Goal: Information Seeking & Learning: Learn about a topic

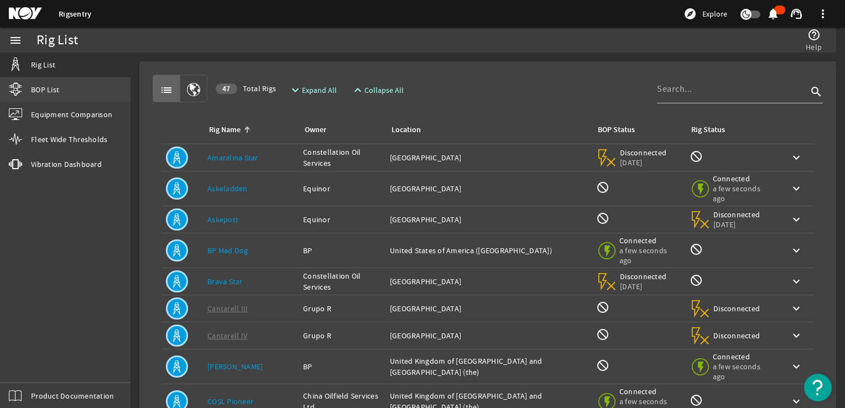
click at [78, 97] on link "BOP List" at bounding box center [65, 89] width 131 height 24
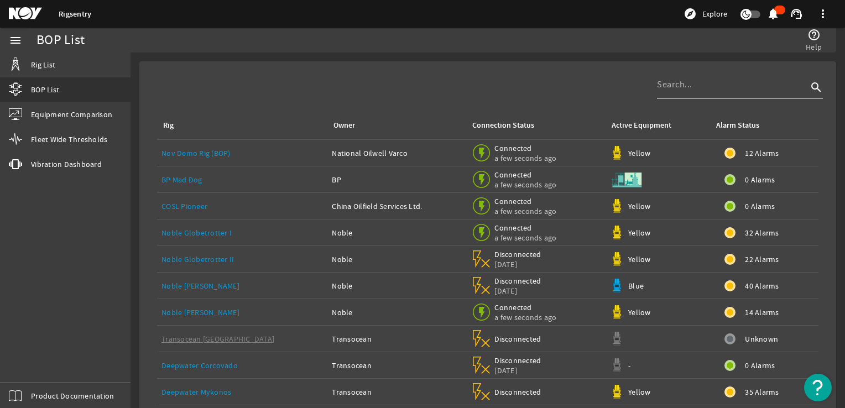
click at [207, 152] on link "Nov Demo Rig (BOP)" at bounding box center [196, 153] width 69 height 10
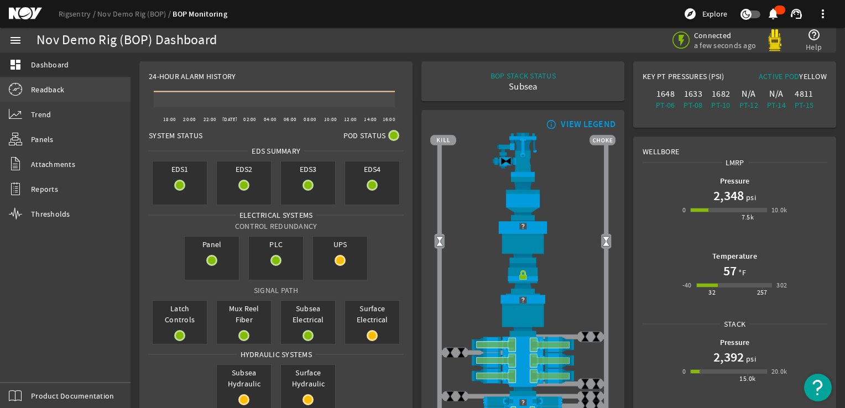
click at [41, 92] on span "Readback" at bounding box center [47, 89] width 33 height 11
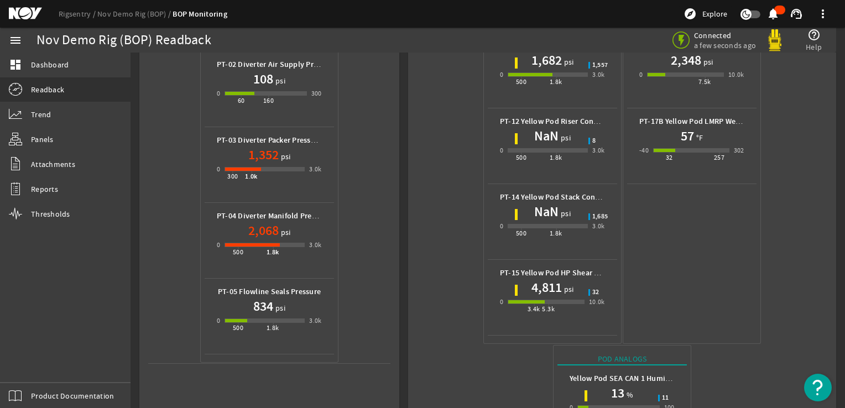
scroll to position [642, 0]
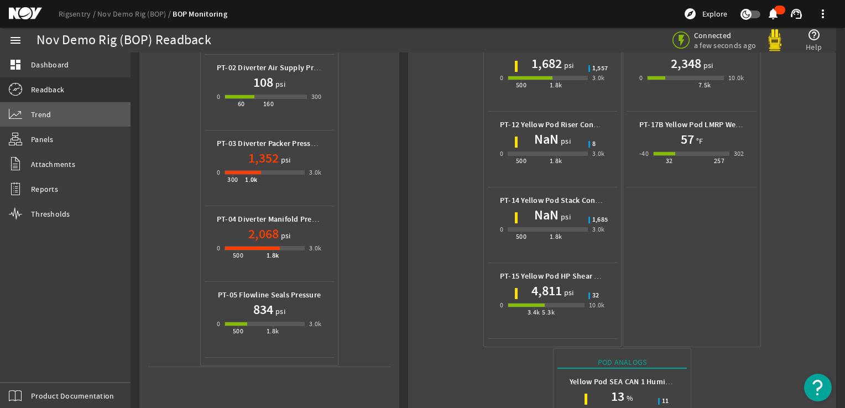
click at [46, 116] on span "Trend" at bounding box center [41, 114] width 20 height 11
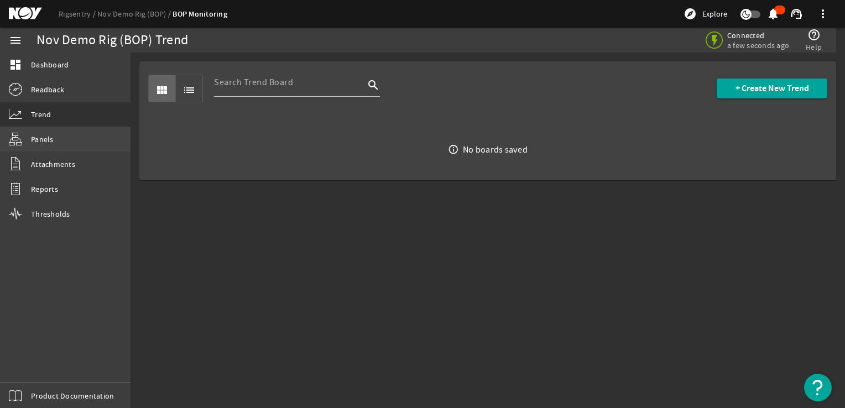
click at [87, 149] on link "Panels" at bounding box center [65, 139] width 131 height 24
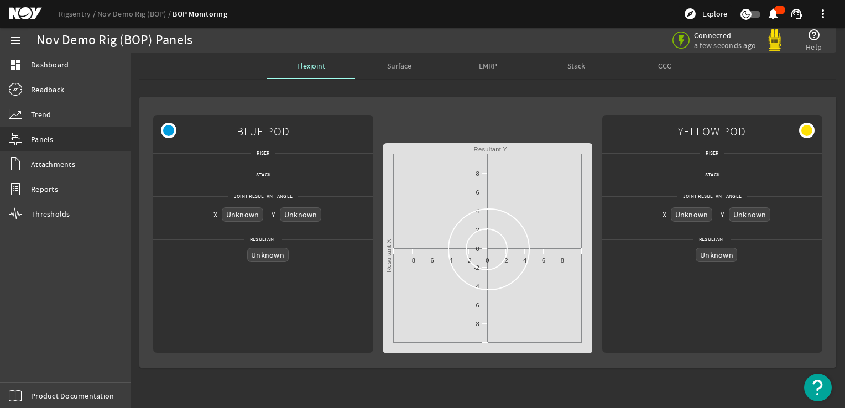
click at [525, 265] on div "Created with Highcharts 11.1.0 Resultant X Resultant Y -10 -8 -6 -4 -2 0 2 4 6 …" at bounding box center [488, 248] width 210 height 210
drag, startPoint x: 494, startPoint y: 250, endPoint x: 508, endPoint y: 249, distance: 14.4
click at [508, 249] on div "Created with Highcharts 11.1.0 Resultant X Resultant Y -10 -8 -6 -4 -2 0 2 4 6 …" at bounding box center [488, 248] width 210 height 210
drag, startPoint x: 558, startPoint y: 257, endPoint x: 594, endPoint y: 254, distance: 35.5
click at [573, 257] on div "Created with Highcharts 11.1.0 Resultant X Resultant Y -10 -8 -6 -4 -2 0 2 4 6 …" at bounding box center [488, 248] width 210 height 210
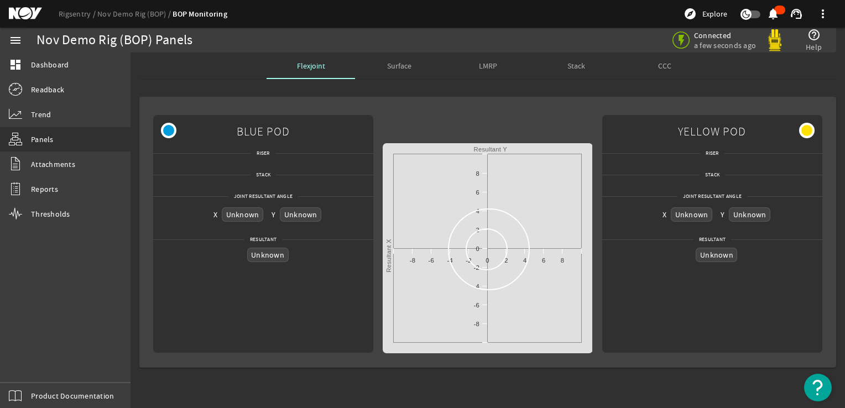
click at [823, 388] on img "Open Resource Center" at bounding box center [818, 388] width 28 height 28
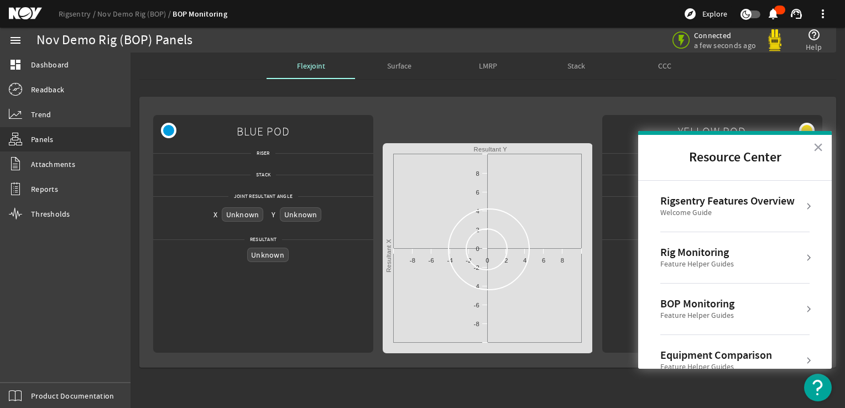
click at [823, 388] on img "Open Resource Center" at bounding box center [818, 388] width 28 height 28
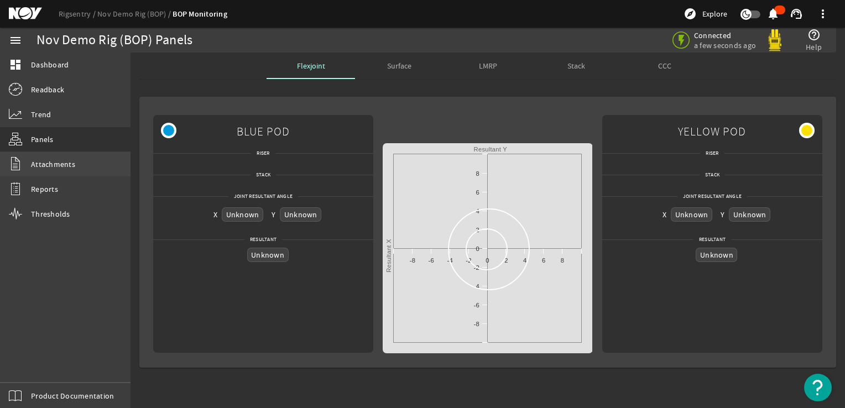
click at [51, 167] on span "Attachments" at bounding box center [53, 164] width 44 height 11
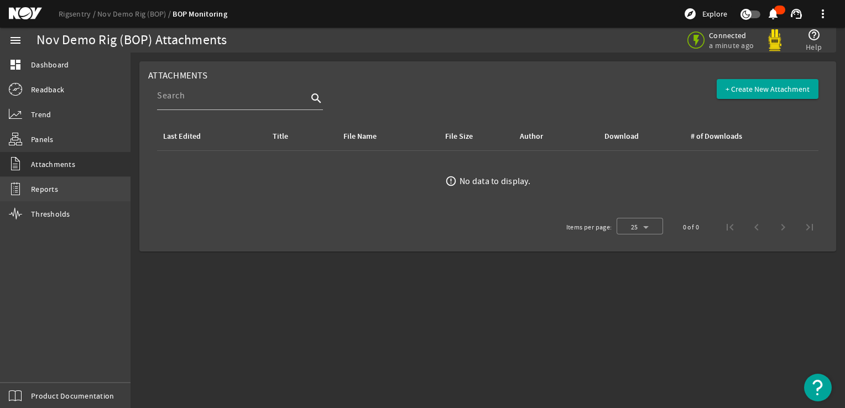
click at [56, 188] on span "Reports" at bounding box center [44, 189] width 27 height 11
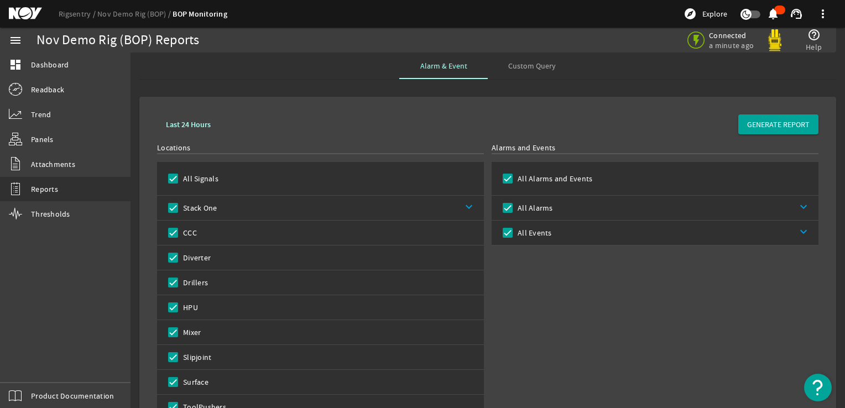
click at [561, 205] on link "keyboard_arrow_down" at bounding box center [686, 208] width 266 height 24
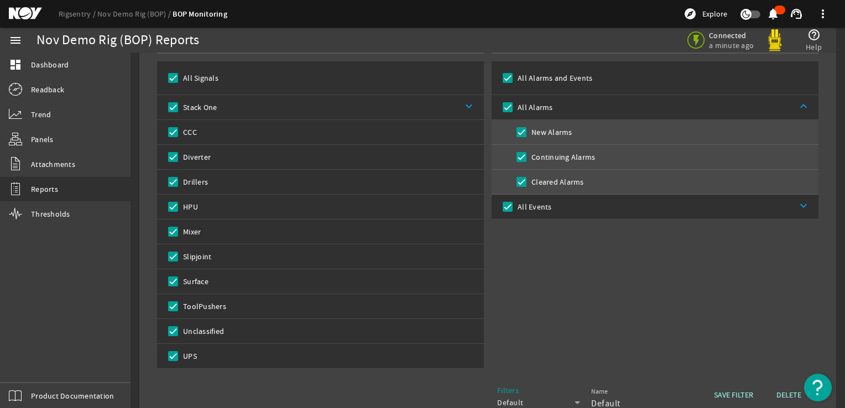
scroll to position [152, 0]
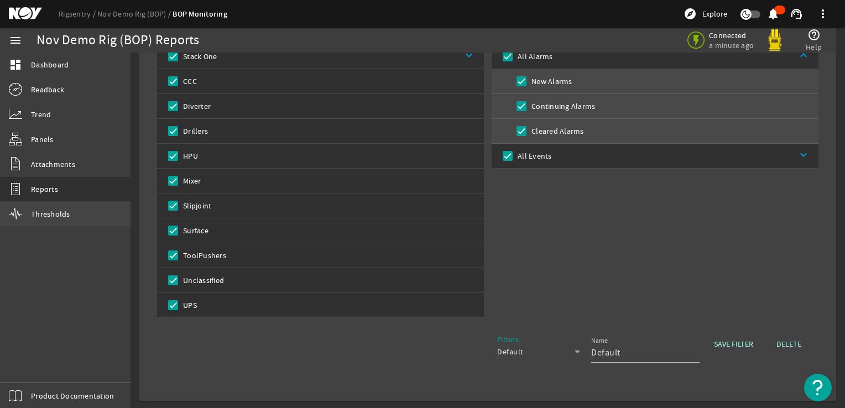
click at [53, 220] on link "Thresholds" at bounding box center [65, 214] width 131 height 24
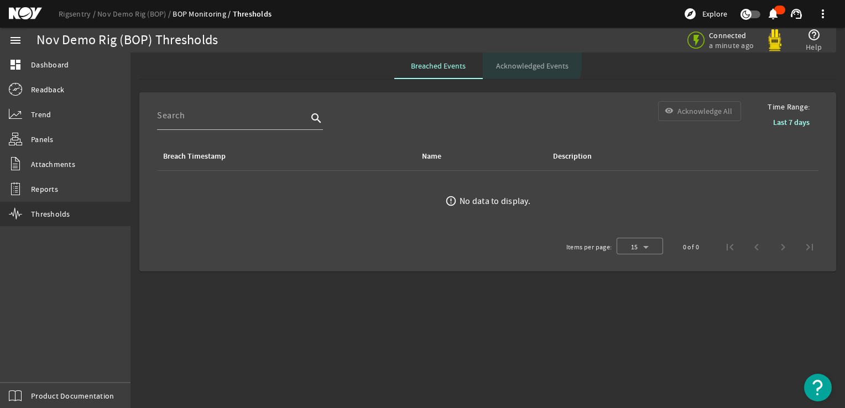
click at [513, 62] on span "Acknowledged Events" at bounding box center [532, 66] width 72 height 8
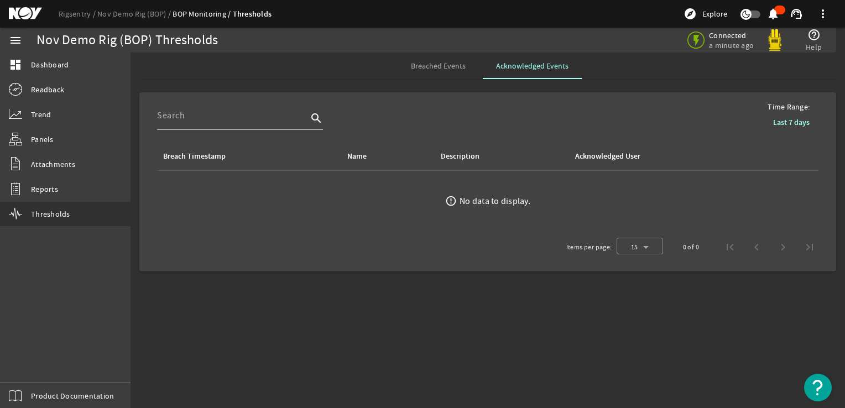
click at [458, 65] on span "Breached Events" at bounding box center [438, 66] width 55 height 8
click at [14, 30] on div "menu" at bounding box center [15, 40] width 31 height 25
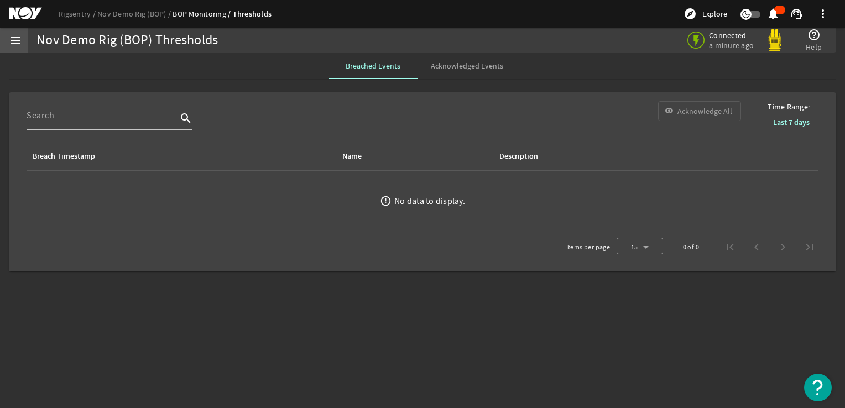
click at [22, 43] on div "menu" at bounding box center [15, 40] width 31 height 25
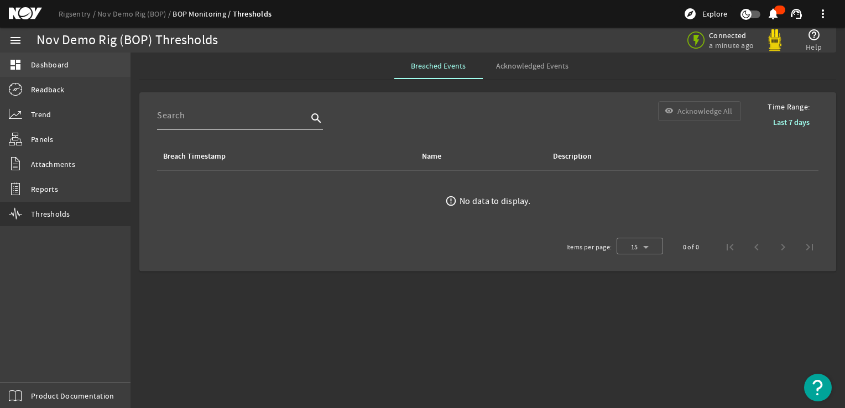
click at [73, 74] on link "dashboard Dashboard" at bounding box center [65, 65] width 131 height 24
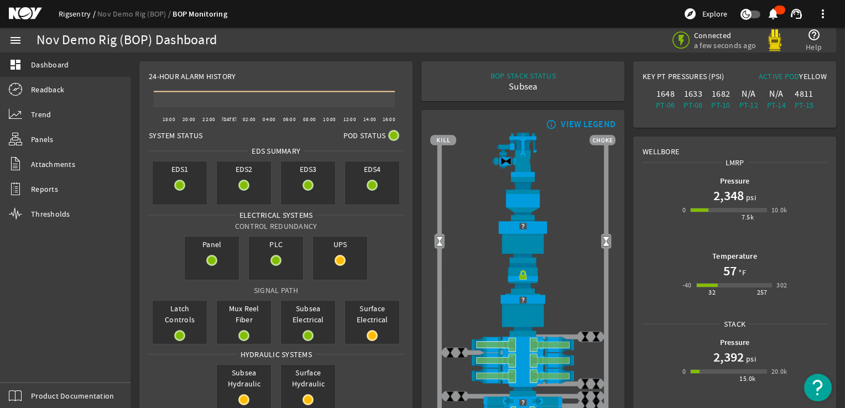
click at [75, 13] on ds-header-breadcrumb "Rigsentry Nov Demo Rig (BOP) BOP Monitoring" at bounding box center [143, 14] width 169 height 12
click at [75, 13] on link "Rigsentry" at bounding box center [78, 14] width 39 height 10
click at [819, 60] on rigsentry-mat-card "Key PT Pressures (PSI) Active Pod Yellow 1648 PT-06 1633 PT-08 1682 PT-10 N/A P…" at bounding box center [735, 94] width 212 height 75
